Goal: Task Accomplishment & Management: Use online tool/utility

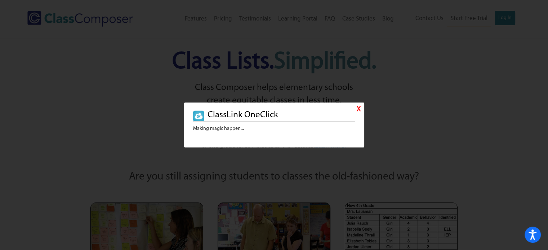
click at [360, 110] on link "X" at bounding box center [358, 109] width 4 height 10
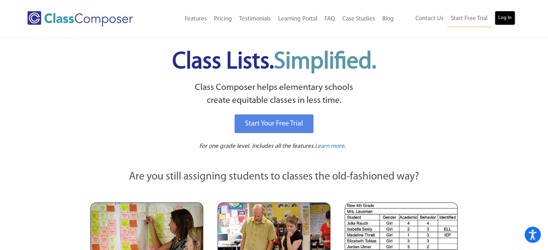
click at [504, 18] on link "Log In" at bounding box center [504, 18] width 21 height 14
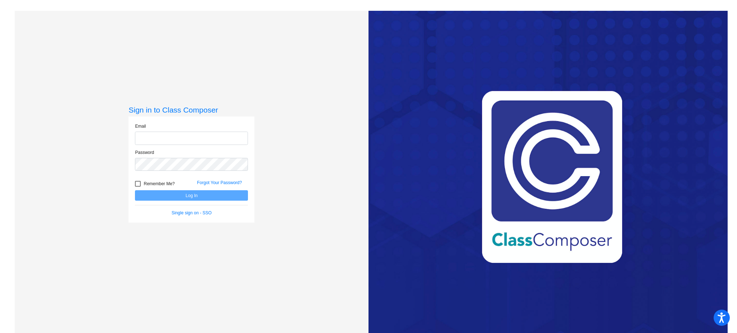
type input "[PERSON_NAME][EMAIL_ADDRESS][PERSON_NAME][DOMAIN_NAME]"
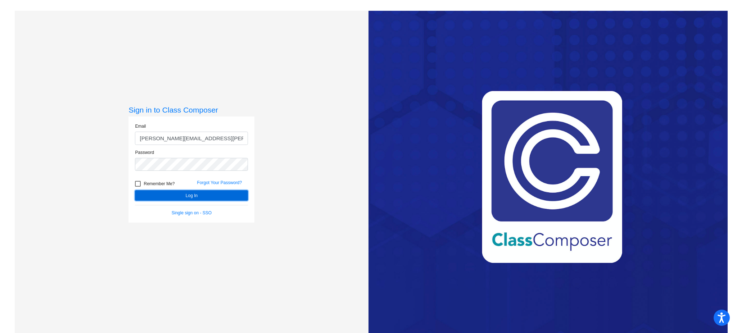
click at [216, 197] on button "Log In" at bounding box center [191, 195] width 113 height 10
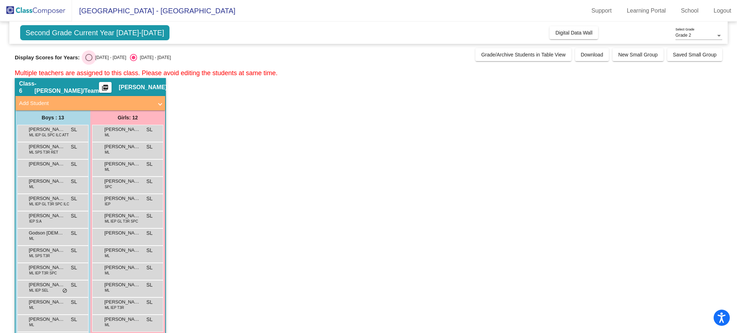
click at [88, 57] on div "Select an option" at bounding box center [88, 57] width 7 height 7
click at [89, 61] on input "[DATE] - [DATE]" at bounding box center [89, 61] width 0 height 0
radio input "true"
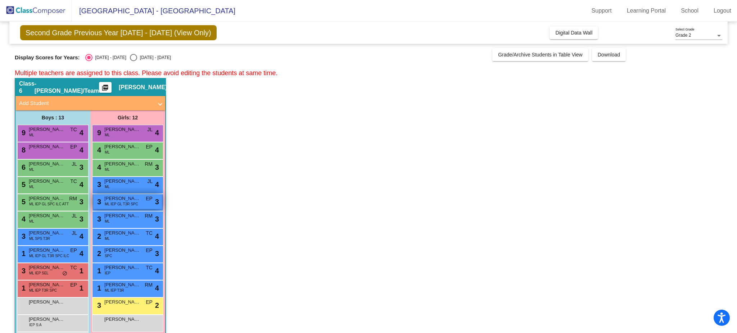
click at [127, 202] on span "ML IEP GL T3R SPC" at bounding box center [121, 204] width 33 height 5
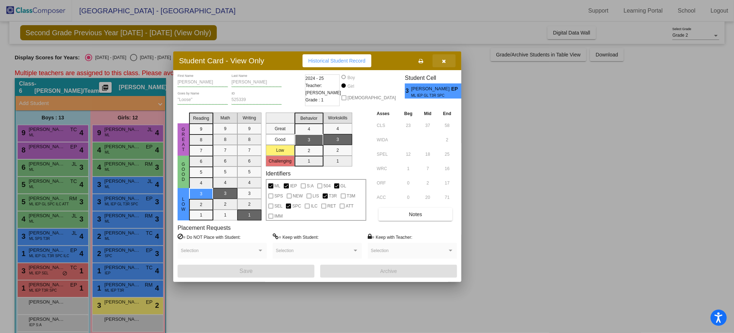
click at [443, 62] on icon "button" at bounding box center [444, 61] width 4 height 5
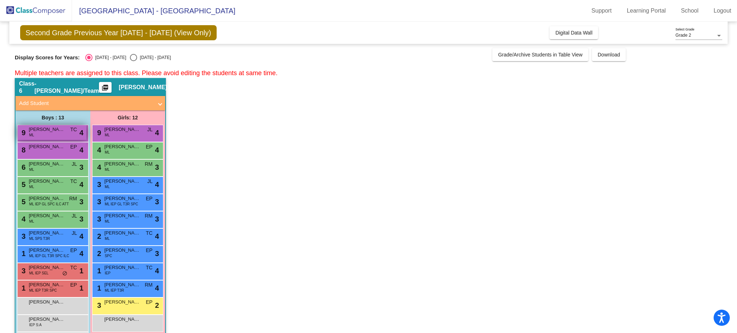
click at [45, 129] on span "[PERSON_NAME]" at bounding box center [47, 129] width 36 height 7
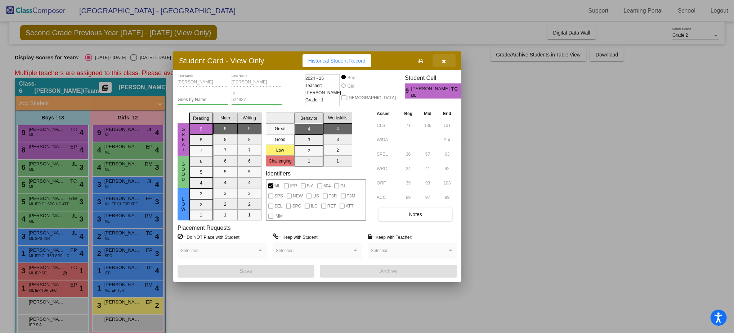
click at [443, 62] on icon "button" at bounding box center [444, 61] width 4 height 5
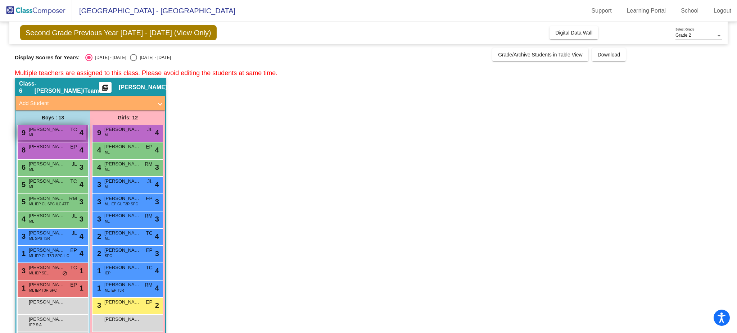
click at [44, 131] on span "[PERSON_NAME]" at bounding box center [47, 129] width 36 height 7
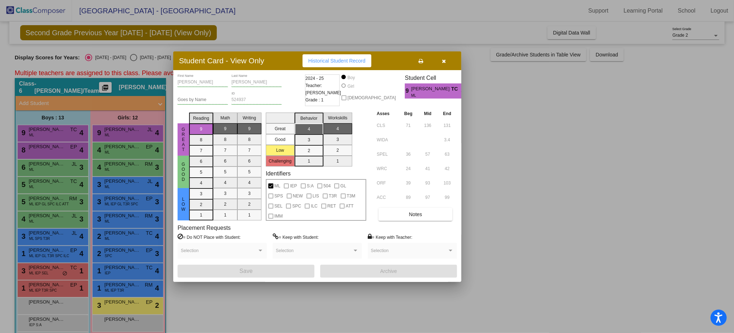
click at [51, 154] on div at bounding box center [367, 166] width 734 height 333
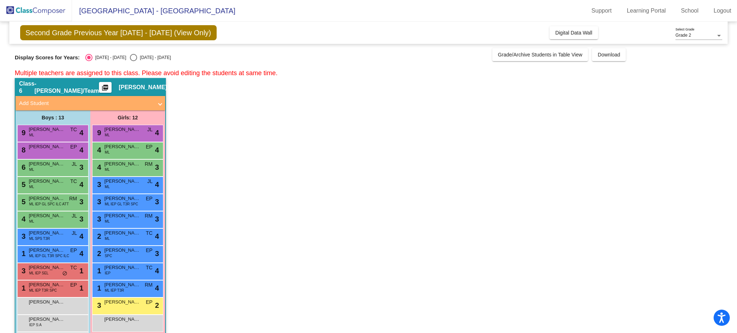
click at [51, 154] on div "8 [PERSON_NAME] EP lock do_not_disturb_alt 4" at bounding box center [52, 150] width 69 height 15
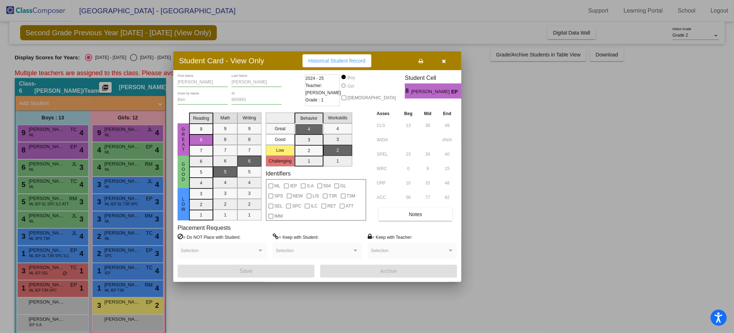
click at [55, 166] on div at bounding box center [367, 166] width 734 height 333
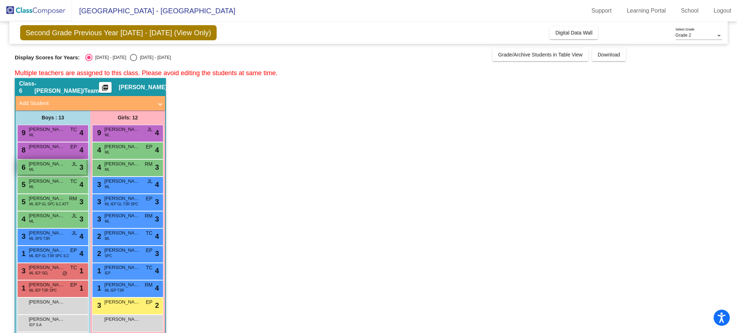
click at [55, 165] on span "[PERSON_NAME]" at bounding box center [47, 164] width 36 height 7
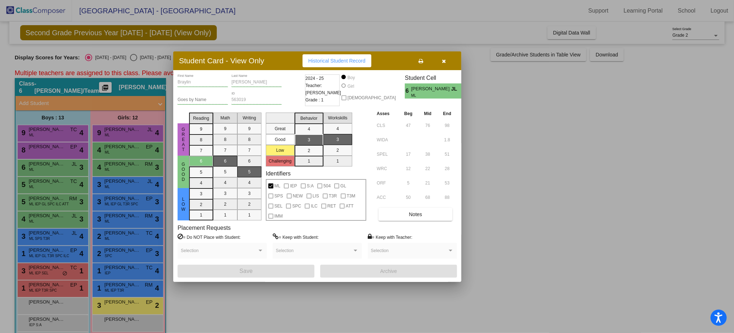
click at [55, 184] on div at bounding box center [367, 166] width 734 height 333
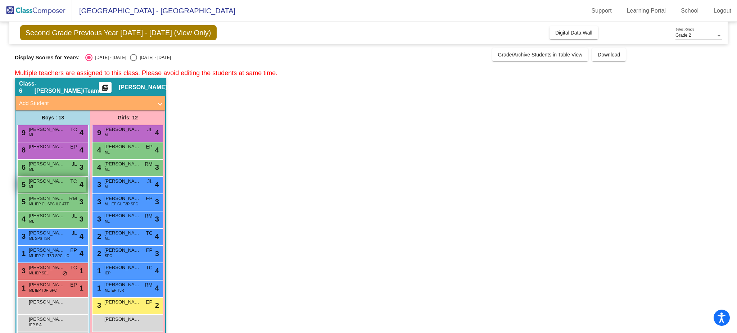
click at [55, 184] on span "[PERSON_NAME]" at bounding box center [47, 181] width 36 height 7
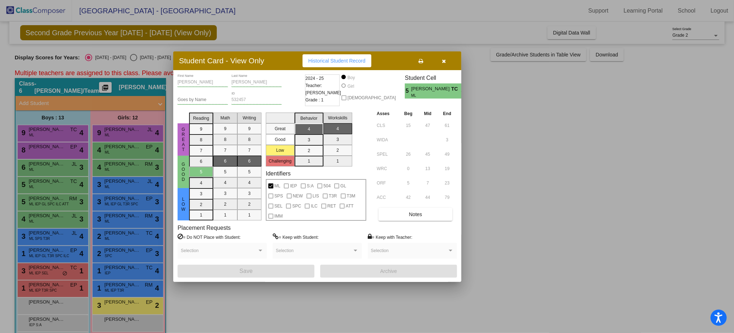
click at [56, 199] on div at bounding box center [367, 166] width 734 height 333
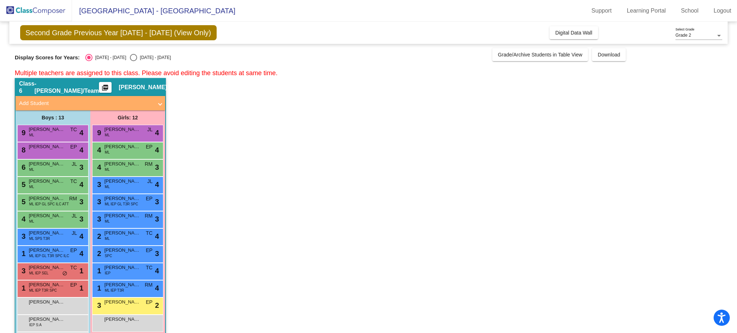
click at [56, 199] on span "[PERSON_NAME]" at bounding box center [47, 198] width 36 height 7
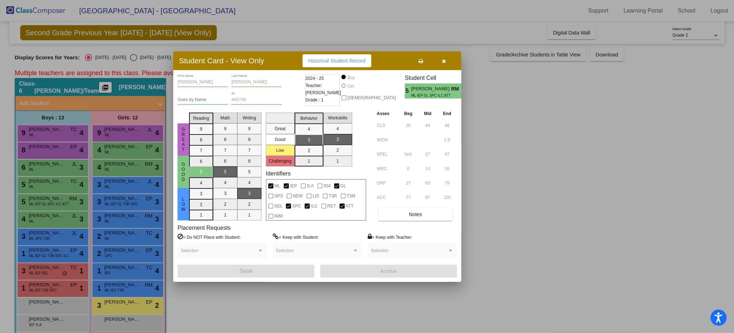
click at [59, 218] on div at bounding box center [367, 166] width 734 height 333
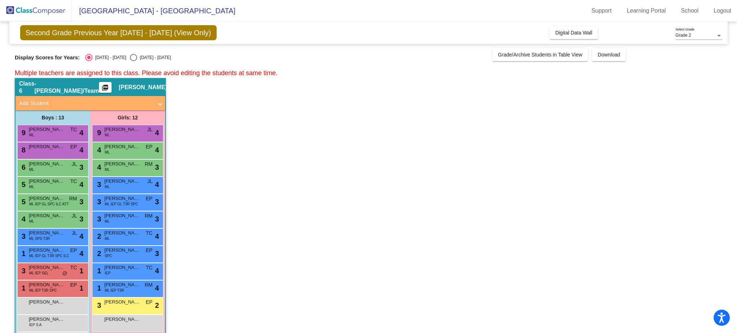
click at [59, 218] on span "[PERSON_NAME]" at bounding box center [47, 215] width 36 height 7
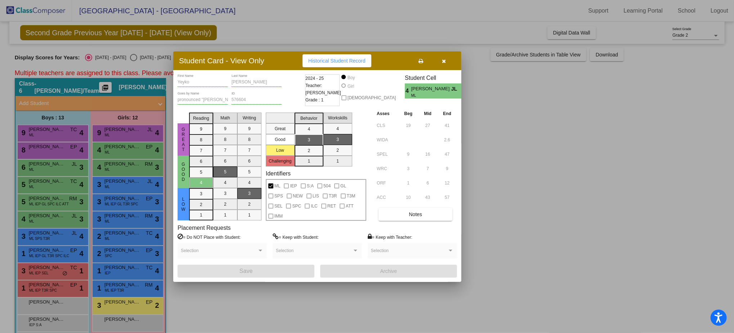
click at [59, 239] on div at bounding box center [367, 166] width 734 height 333
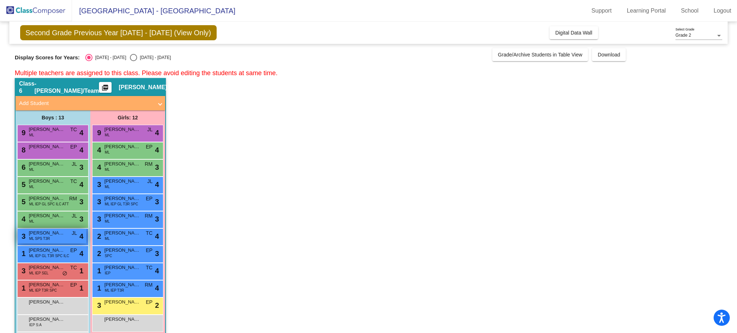
click at [59, 238] on div "3 [PERSON_NAME] SPS T3R JL lock do_not_disturb_alt 4" at bounding box center [52, 236] width 69 height 15
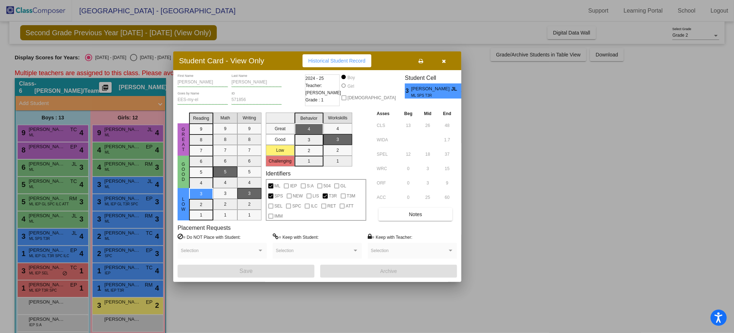
click at [57, 252] on div at bounding box center [367, 166] width 734 height 333
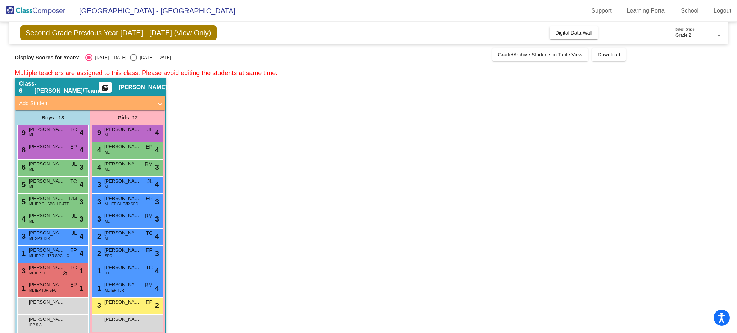
click at [57, 252] on span "[PERSON_NAME]" at bounding box center [47, 250] width 36 height 7
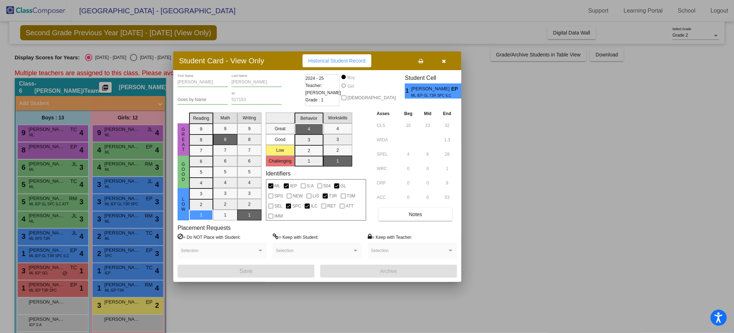
click at [59, 268] on div at bounding box center [367, 166] width 734 height 333
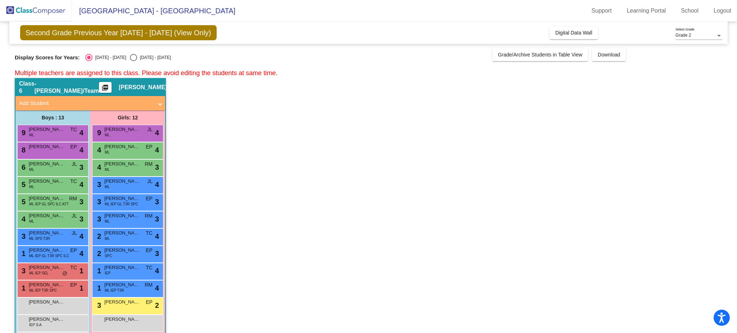
click at [59, 268] on span "[PERSON_NAME]" at bounding box center [47, 267] width 36 height 7
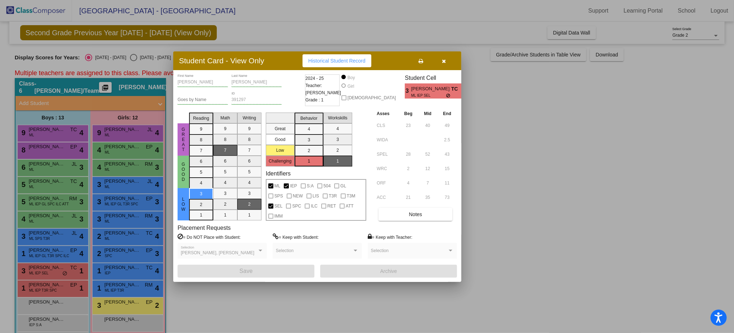
click at [54, 291] on div at bounding box center [367, 166] width 734 height 333
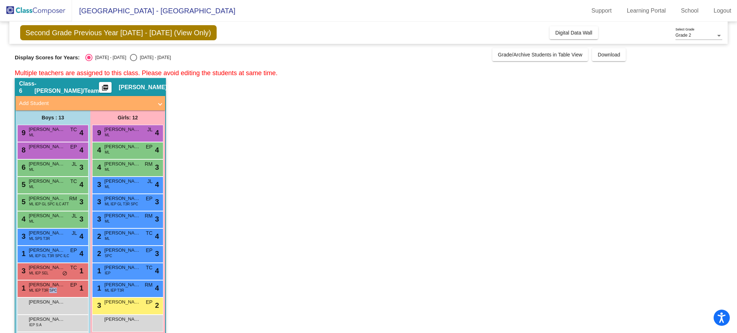
click at [54, 291] on span "ML IEP T3R SPC" at bounding box center [43, 290] width 28 height 5
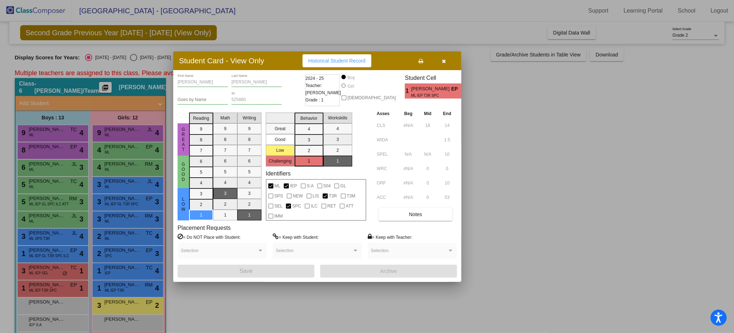
click at [136, 135] on div at bounding box center [367, 166] width 734 height 333
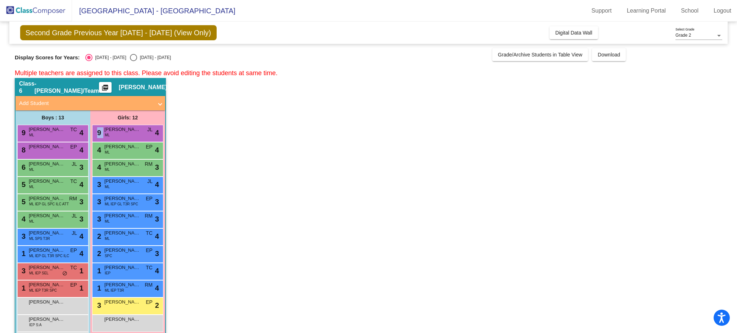
click at [136, 135] on div "9 [PERSON_NAME] ML JL lock do_not_disturb_alt 4" at bounding box center [127, 132] width 69 height 15
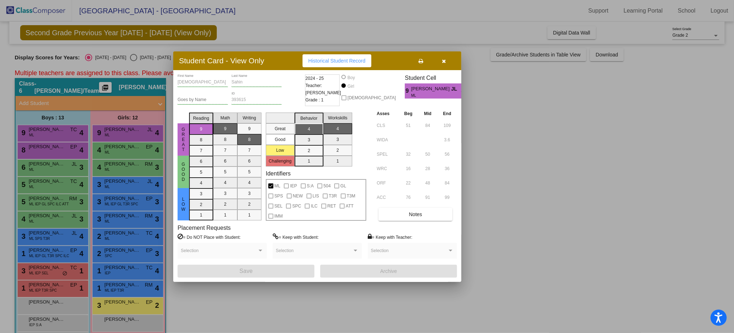
click at [132, 148] on div at bounding box center [367, 166] width 734 height 333
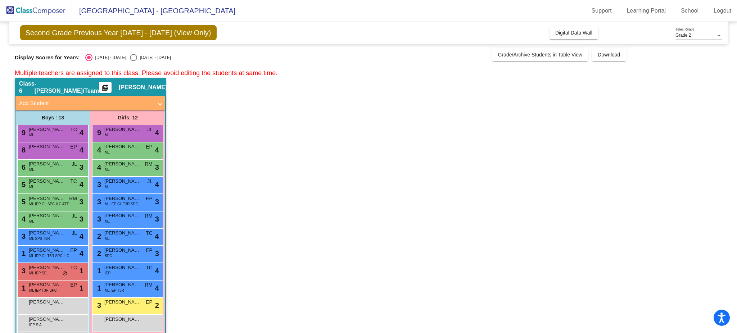
click at [132, 148] on span "[PERSON_NAME]" at bounding box center [122, 146] width 36 height 7
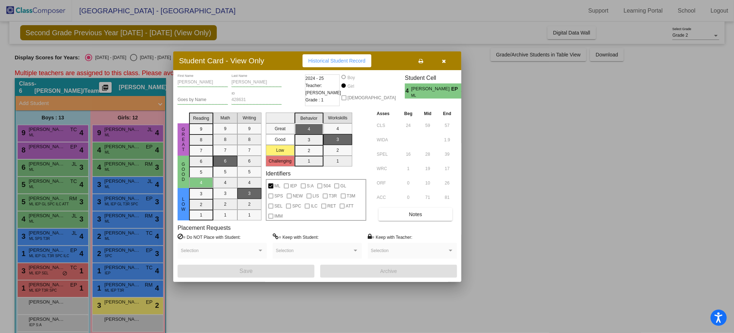
click at [128, 167] on div at bounding box center [367, 166] width 734 height 333
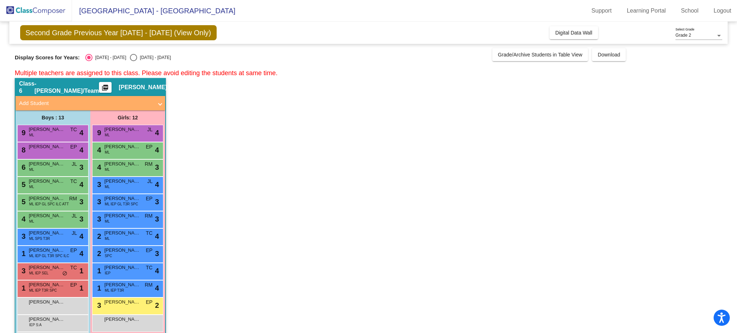
click at [128, 167] on span "[PERSON_NAME]" at bounding box center [122, 164] width 36 height 7
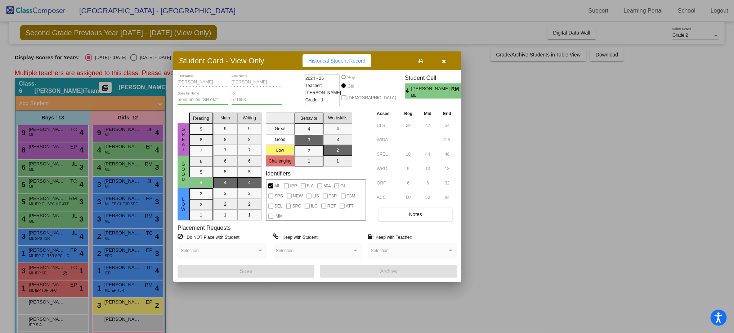
click at [126, 184] on div at bounding box center [367, 166] width 734 height 333
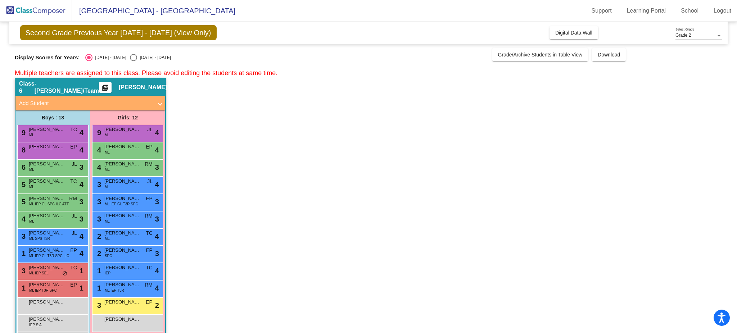
click at [126, 184] on span "[PERSON_NAME]" at bounding box center [122, 181] width 36 height 7
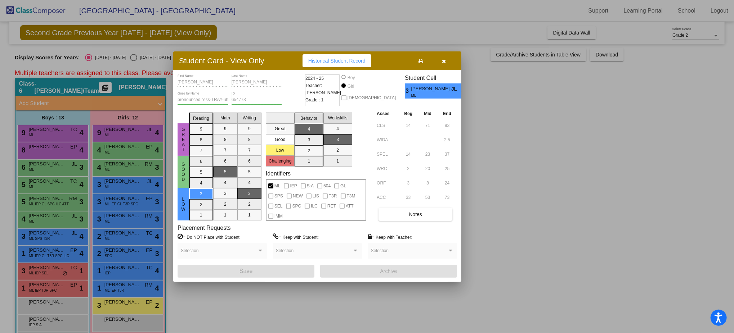
click at [127, 201] on div at bounding box center [367, 166] width 734 height 333
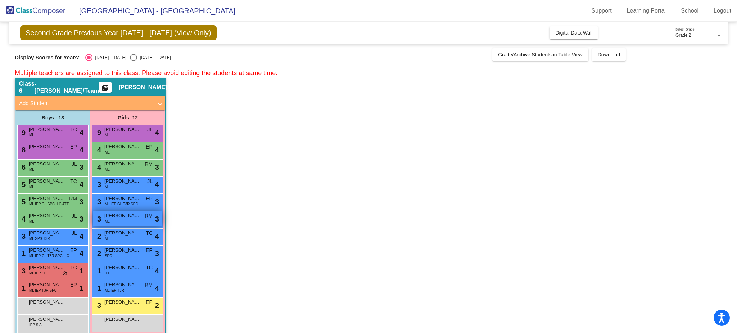
click at [123, 222] on div "3 [PERSON_NAME] ML RM lock do_not_disturb_alt 3" at bounding box center [127, 219] width 69 height 15
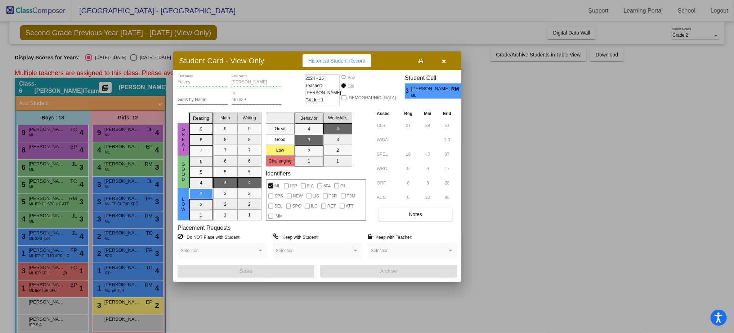
click at [120, 239] on div at bounding box center [367, 166] width 734 height 333
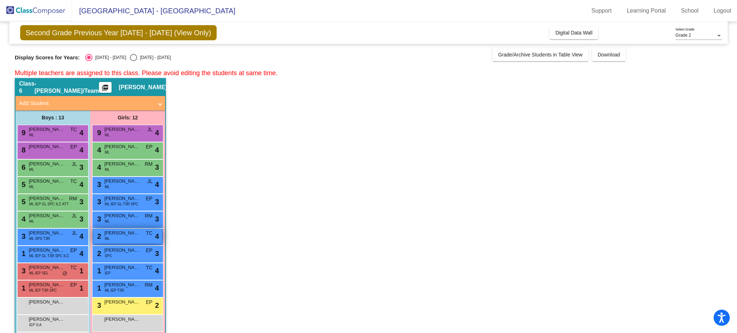
click at [118, 238] on div "2 [PERSON_NAME] TC lock do_not_disturb_alt 4" at bounding box center [127, 236] width 69 height 15
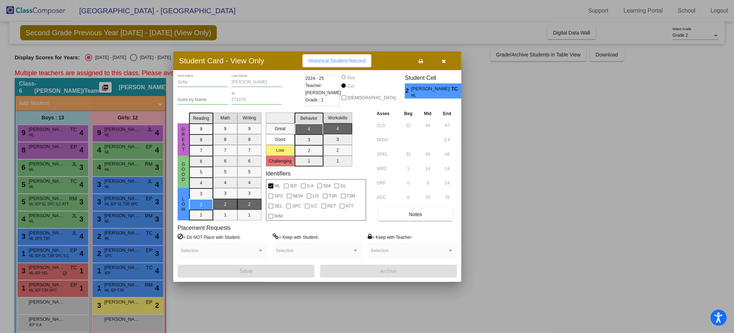
click at [117, 252] on div at bounding box center [367, 166] width 734 height 333
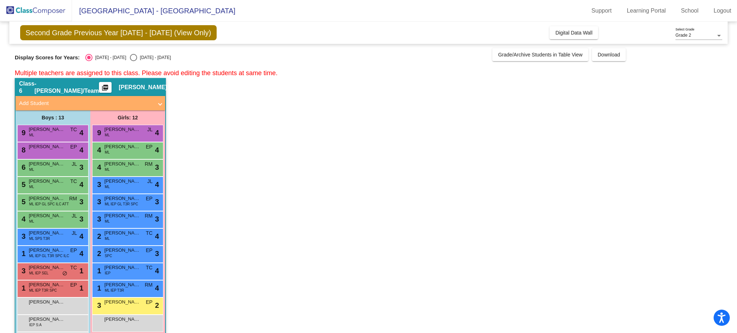
click at [117, 252] on span "[PERSON_NAME]" at bounding box center [122, 250] width 36 height 7
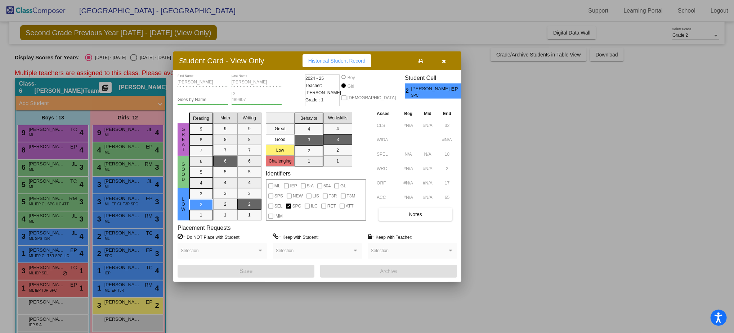
click at [117, 252] on div at bounding box center [367, 166] width 734 height 333
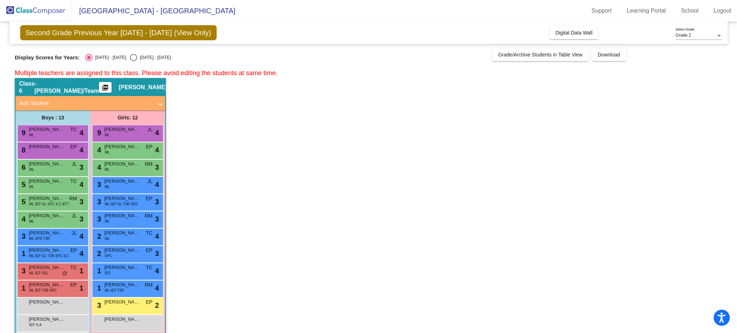
click at [117, 252] on span "[PERSON_NAME]" at bounding box center [122, 250] width 36 height 7
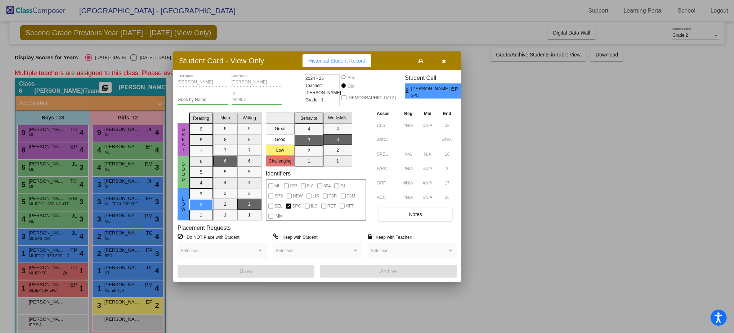
click at [121, 272] on div at bounding box center [367, 166] width 734 height 333
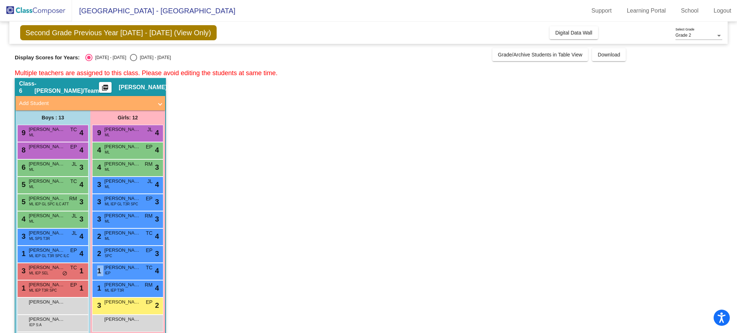
click at [121, 272] on div "1 [PERSON_NAME] IEP TC lock do_not_disturb_alt 4" at bounding box center [127, 271] width 69 height 15
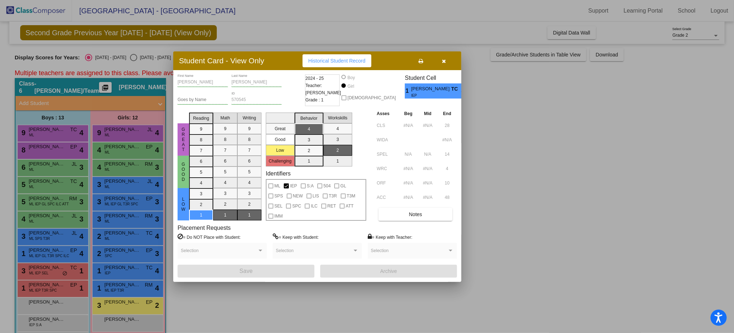
click at [123, 286] on div at bounding box center [367, 166] width 734 height 333
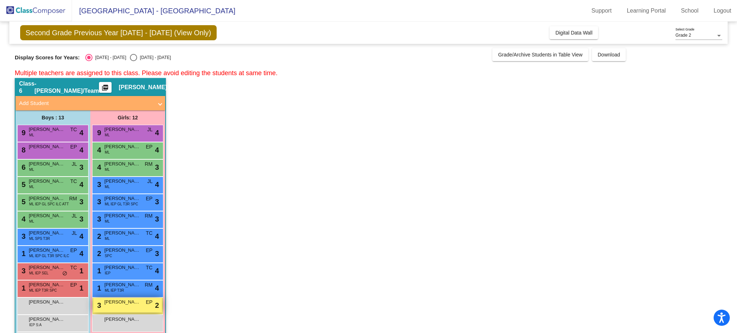
click at [126, 303] on span "[PERSON_NAME]" at bounding box center [122, 302] width 36 height 7
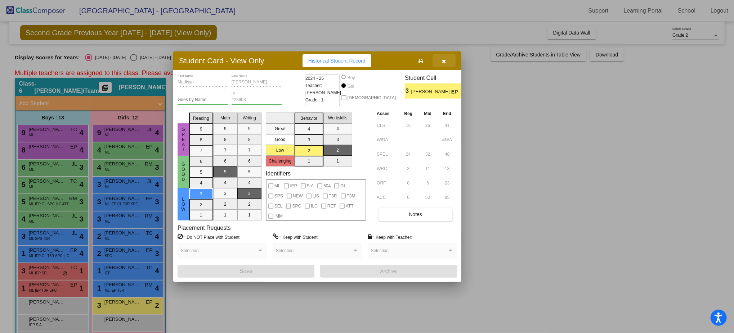
click at [442, 59] on icon "button" at bounding box center [444, 61] width 4 height 5
